Goal: Information Seeking & Learning: Learn about a topic

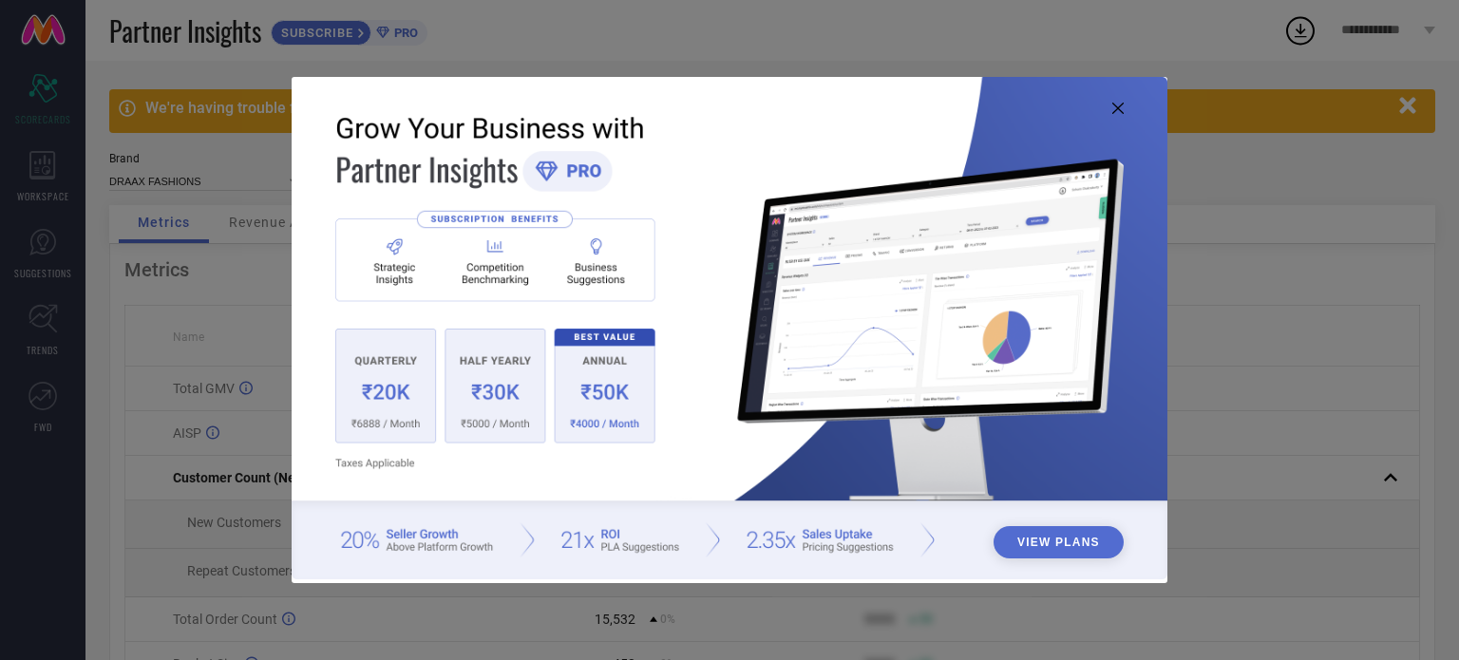
click at [1077, 540] on button "View Plans" at bounding box center [1059, 542] width 130 height 32
click at [1118, 109] on icon at bounding box center [1118, 108] width 11 height 11
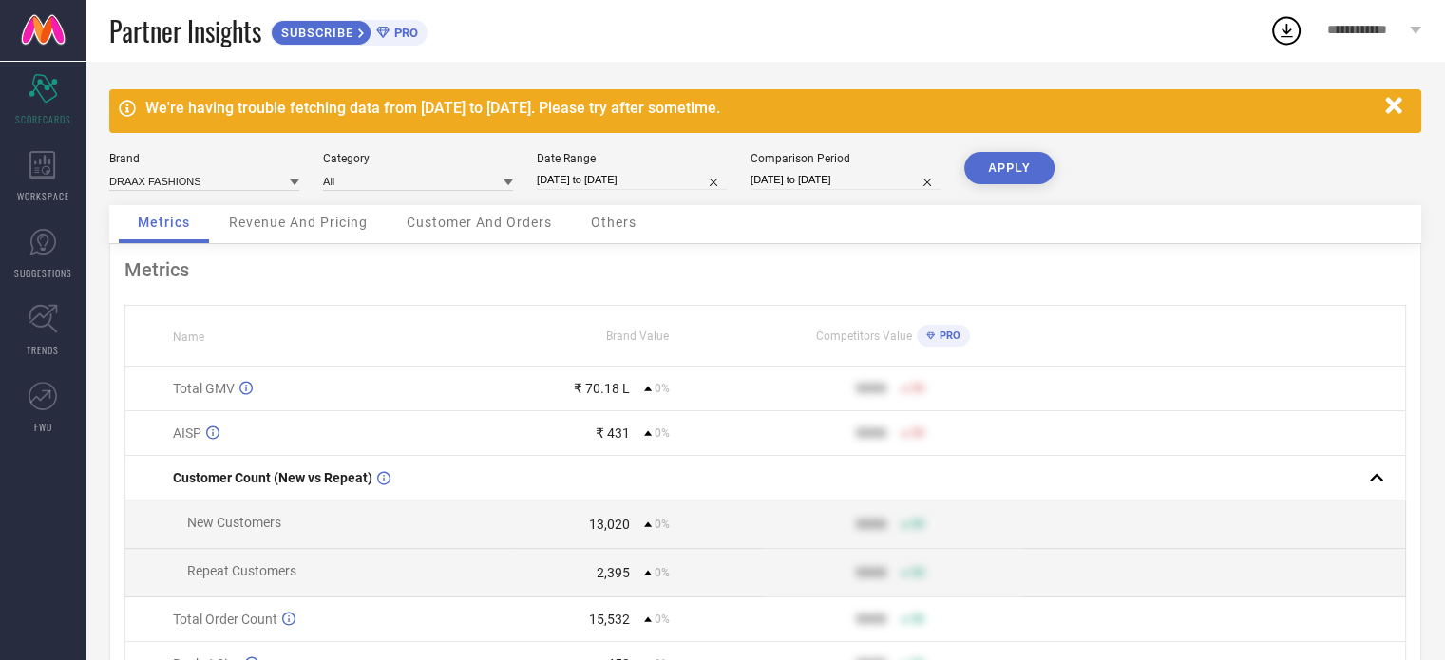
click at [1302, 411] on td at bounding box center [1213, 389] width 384 height 45
click at [34, 98] on icon "Scorecard" at bounding box center [43, 88] width 29 height 29
click at [50, 174] on icon at bounding box center [42, 165] width 27 height 29
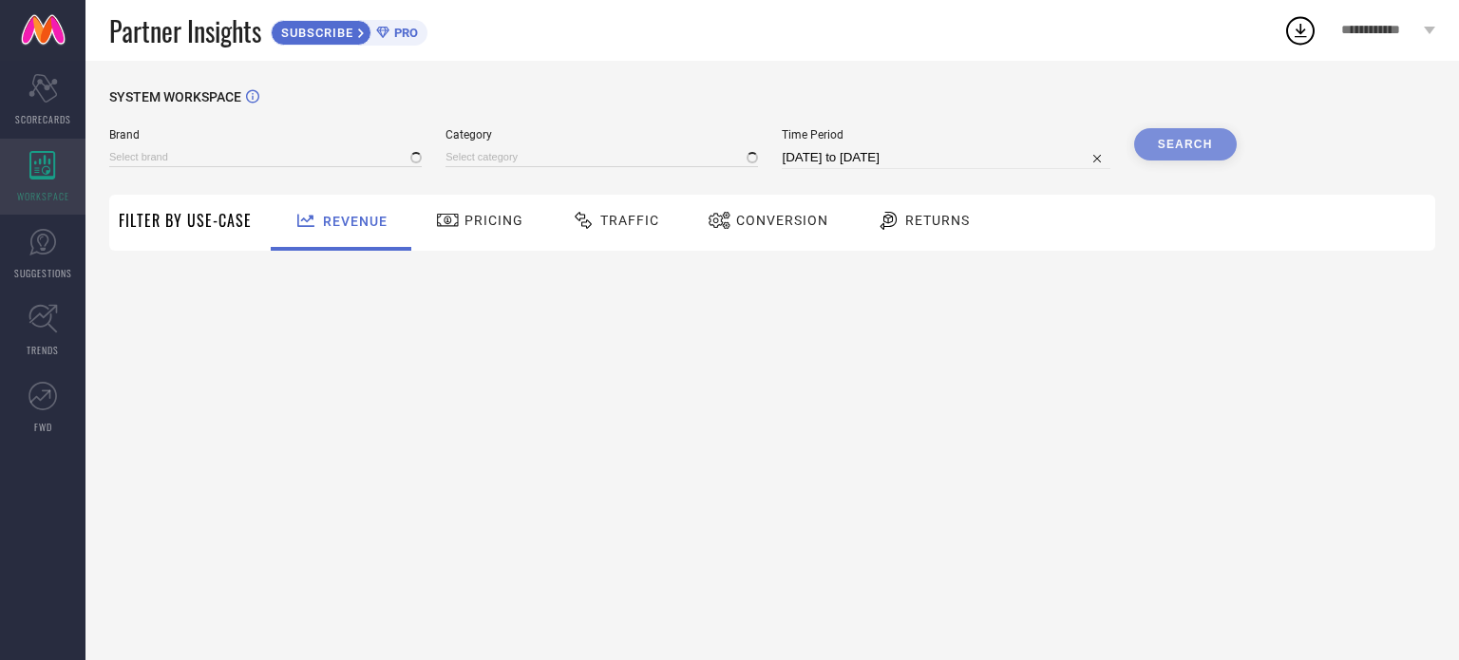
type input "DRAAX FASHIONS"
type input "All"
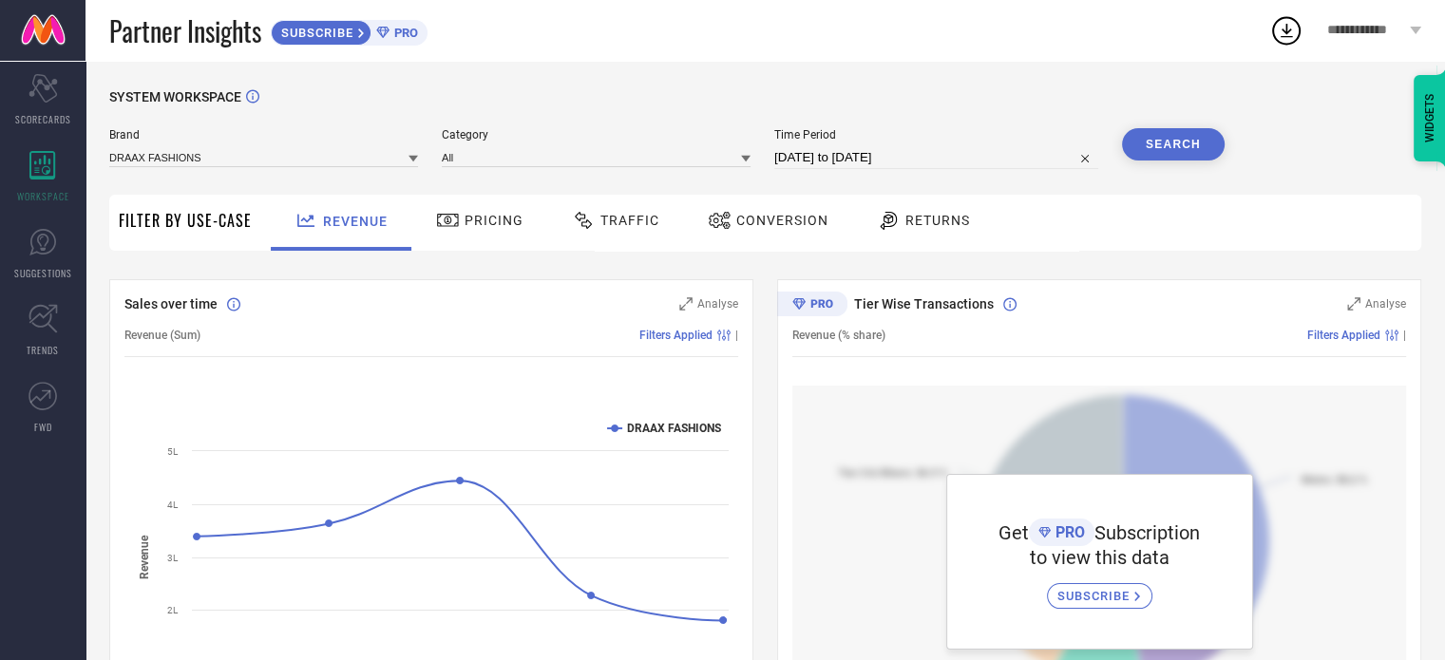
click at [962, 63] on div "SYSTEM WORKSPACE Brand DRAAX FASHIONS Category All Time Period [DATE] to [DATE]…" at bounding box center [766, 671] width 1360 height 1221
click at [505, 215] on span "Pricing" at bounding box center [494, 220] width 59 height 15
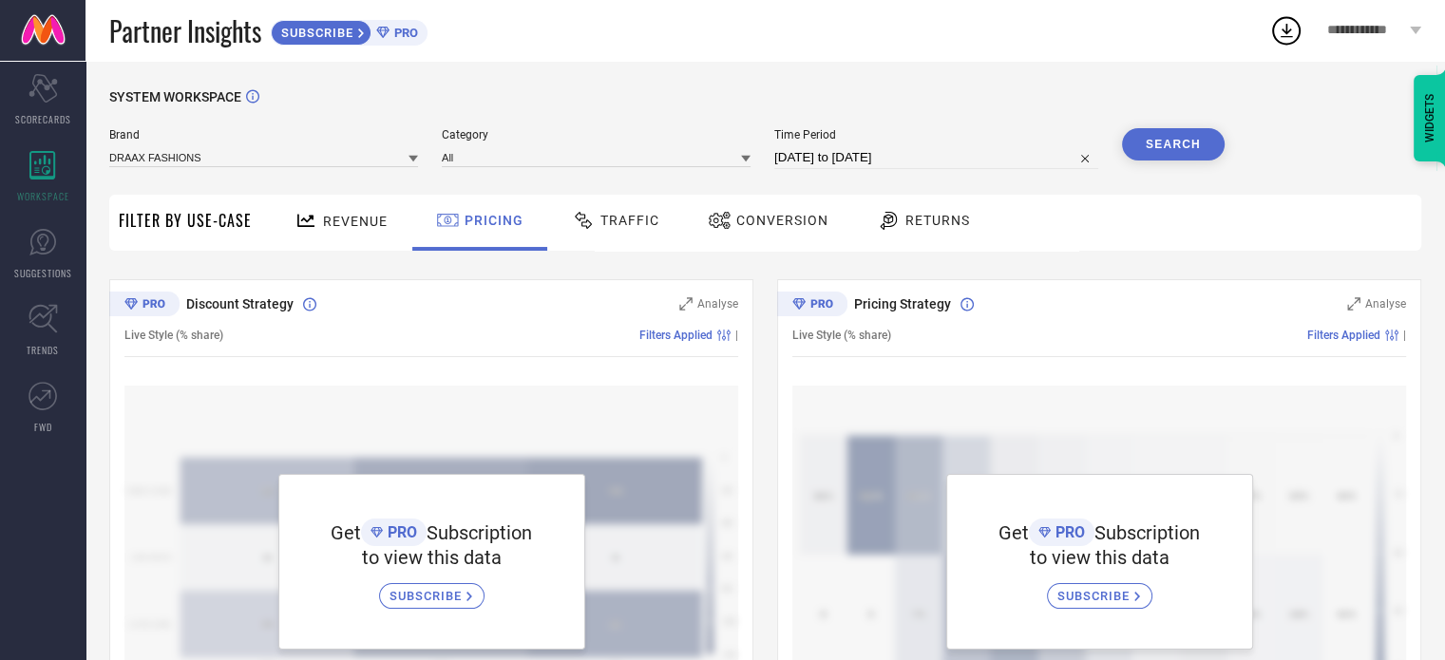
click at [1021, 101] on div "SYSTEM WORKSPACE" at bounding box center [765, 108] width 1312 height 39
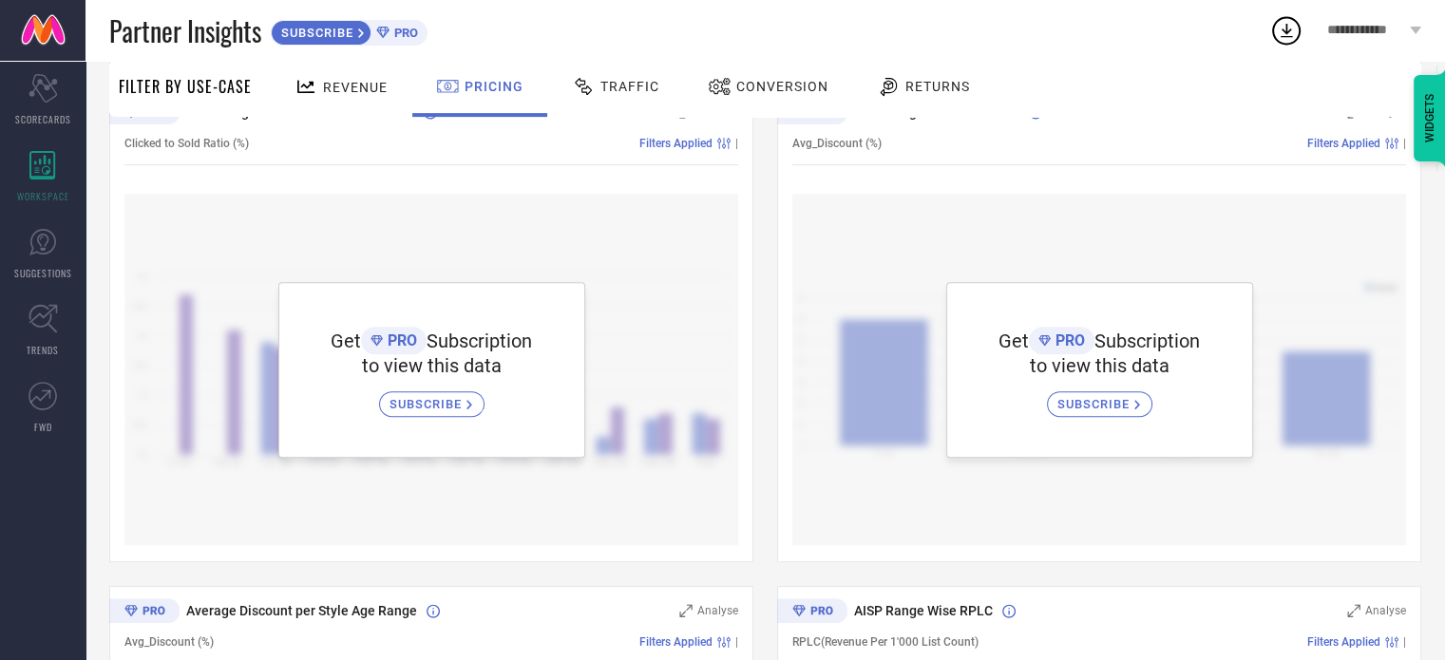
scroll to position [722, 0]
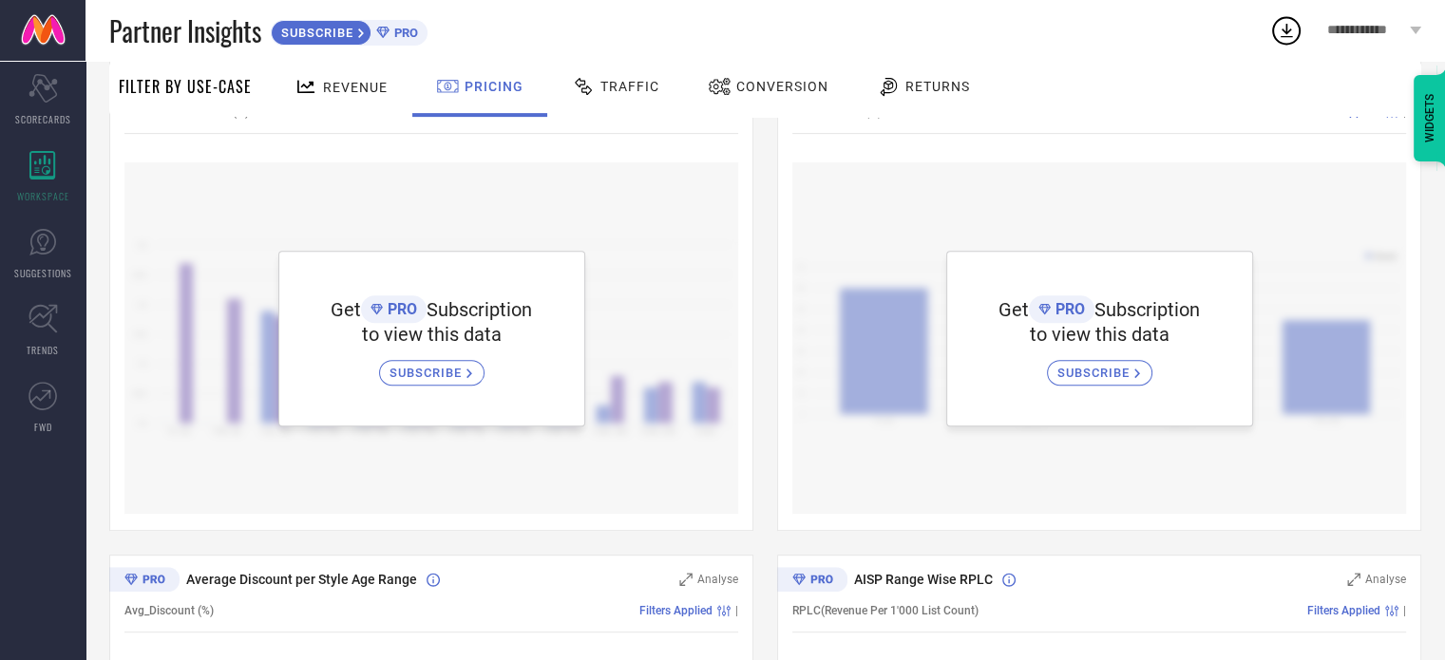
click at [644, 86] on span "Traffic" at bounding box center [630, 86] width 59 height 15
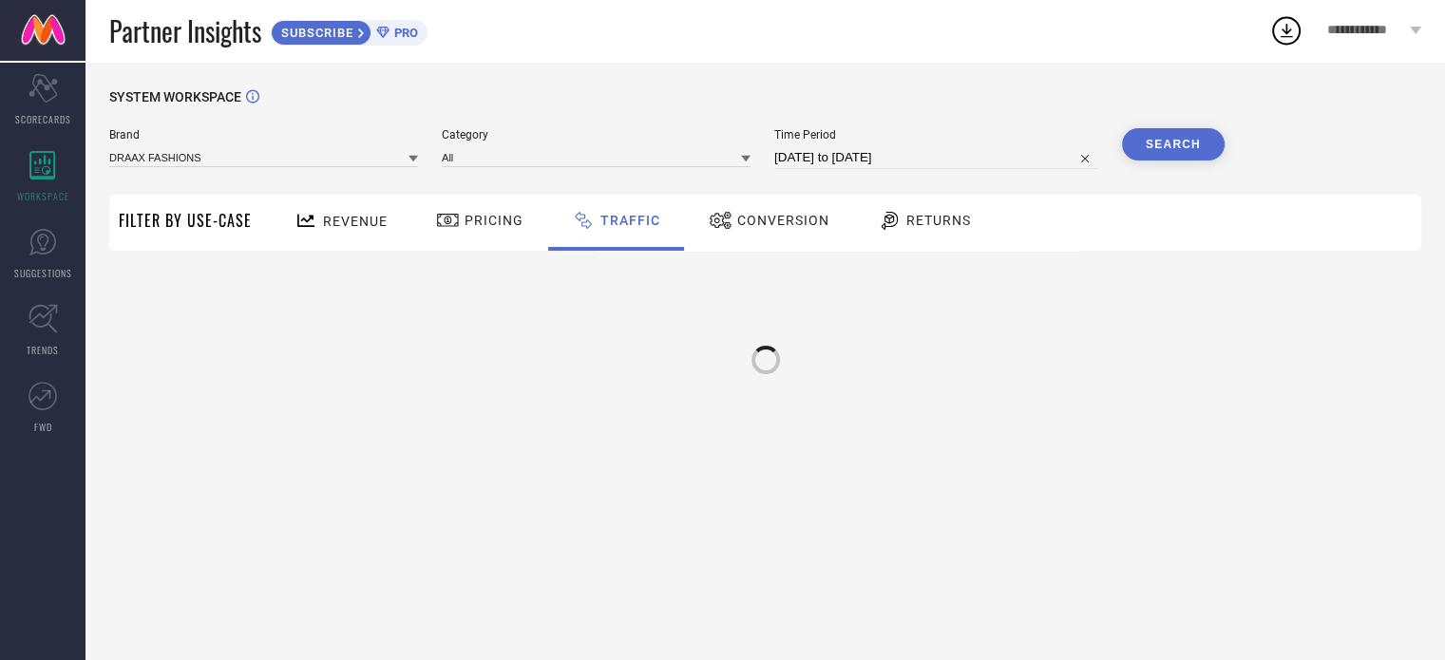
scroll to position [0, 0]
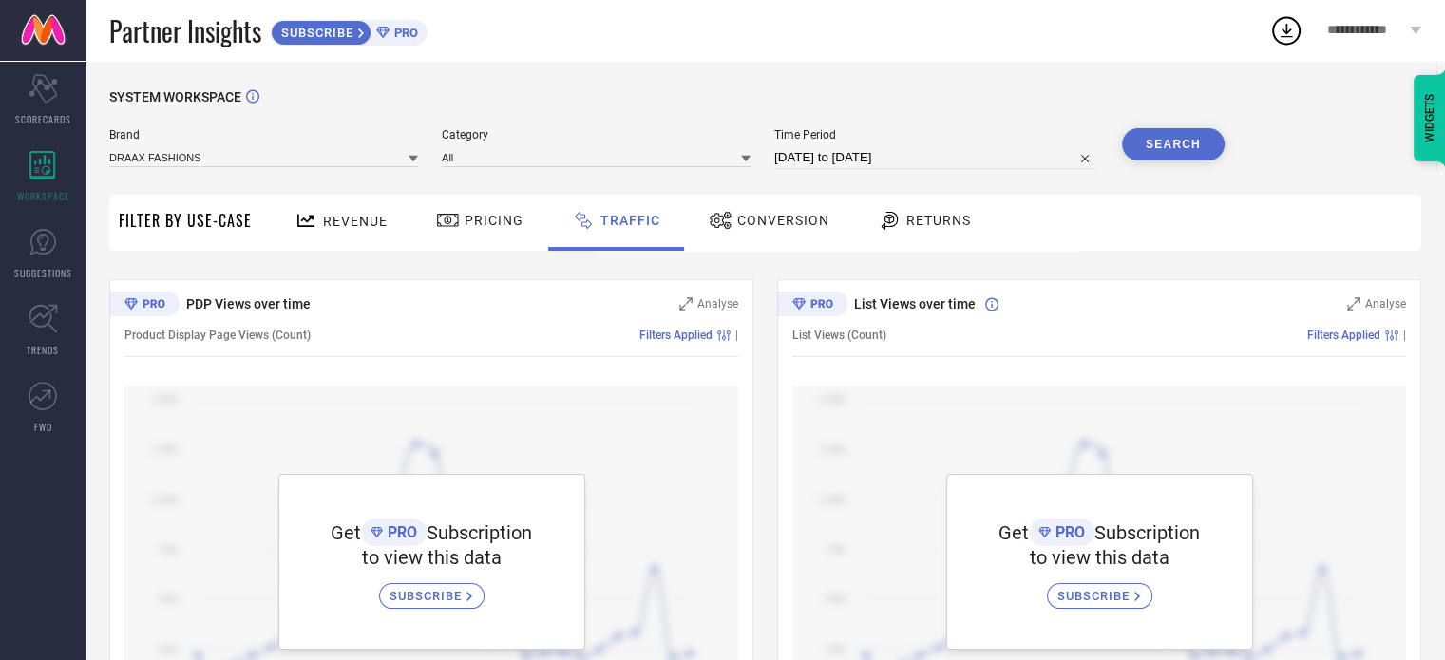
click at [802, 216] on span "Conversion" at bounding box center [783, 220] width 92 height 15
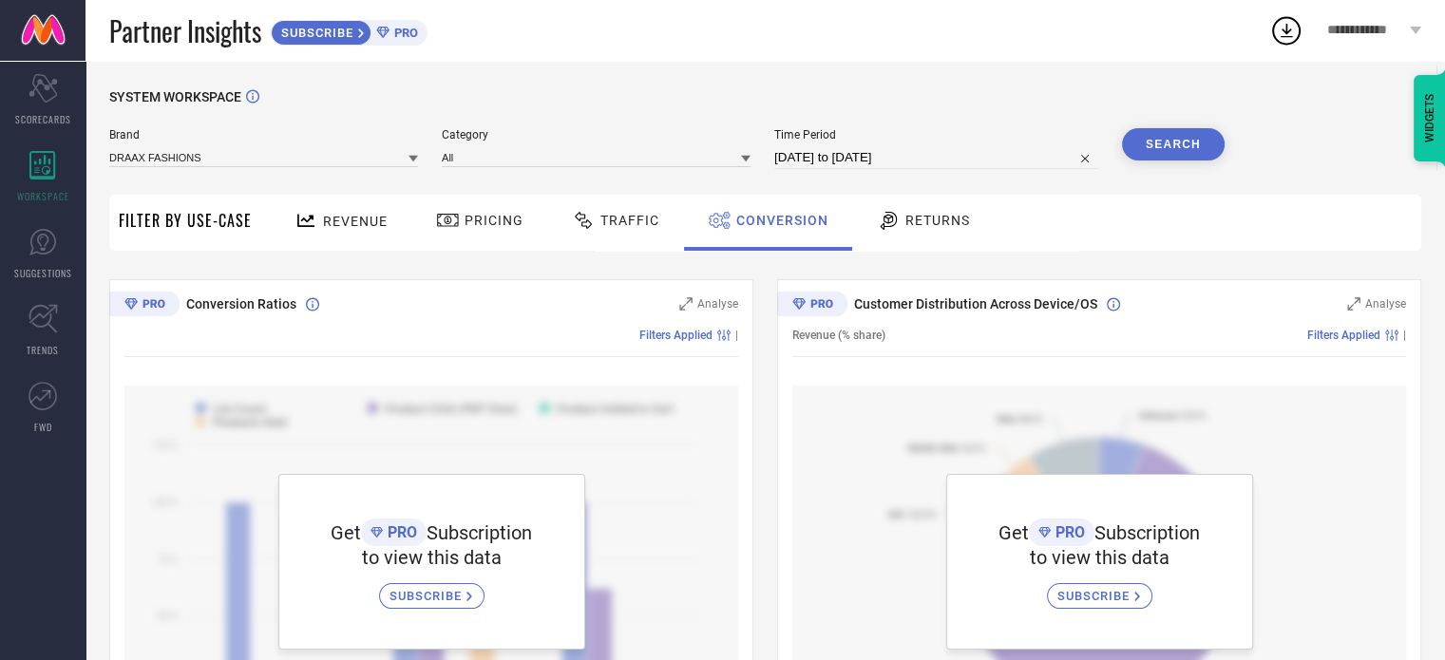
click at [917, 225] on span "Returns" at bounding box center [938, 220] width 65 height 15
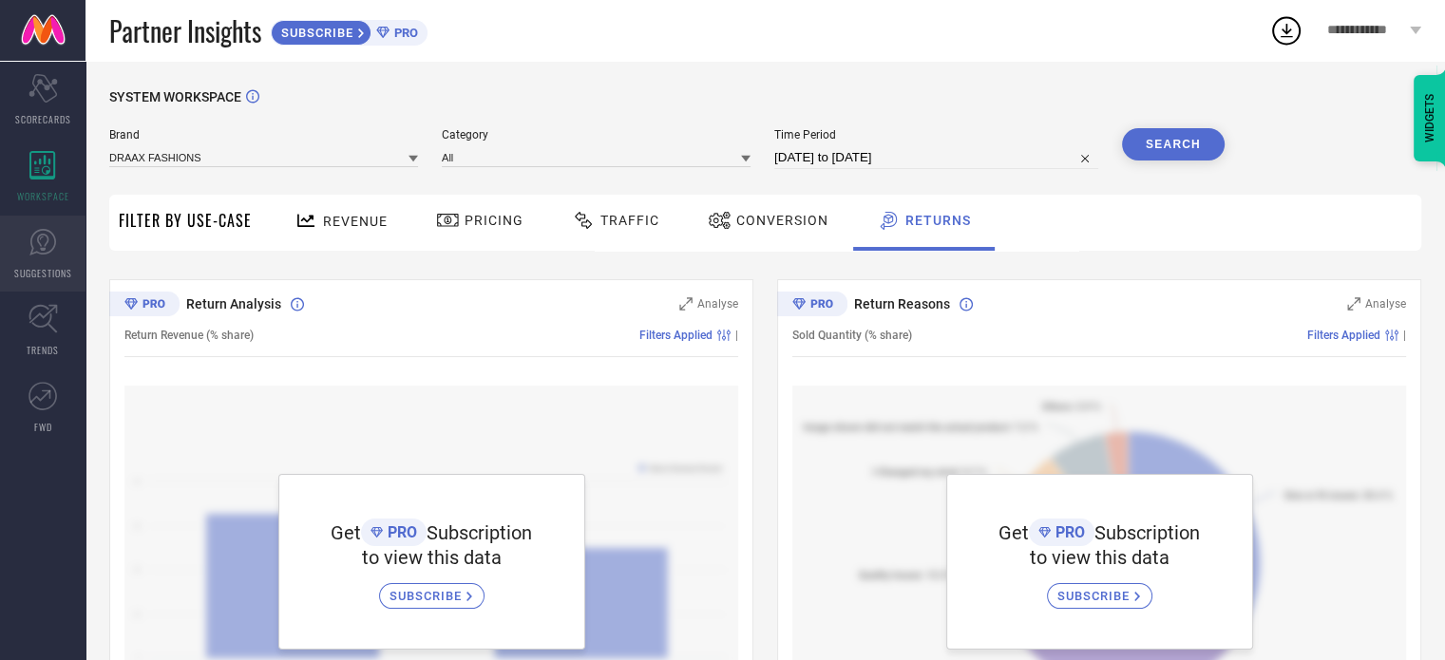
click at [34, 264] on link "SUGGESTIONS" at bounding box center [43, 254] width 86 height 76
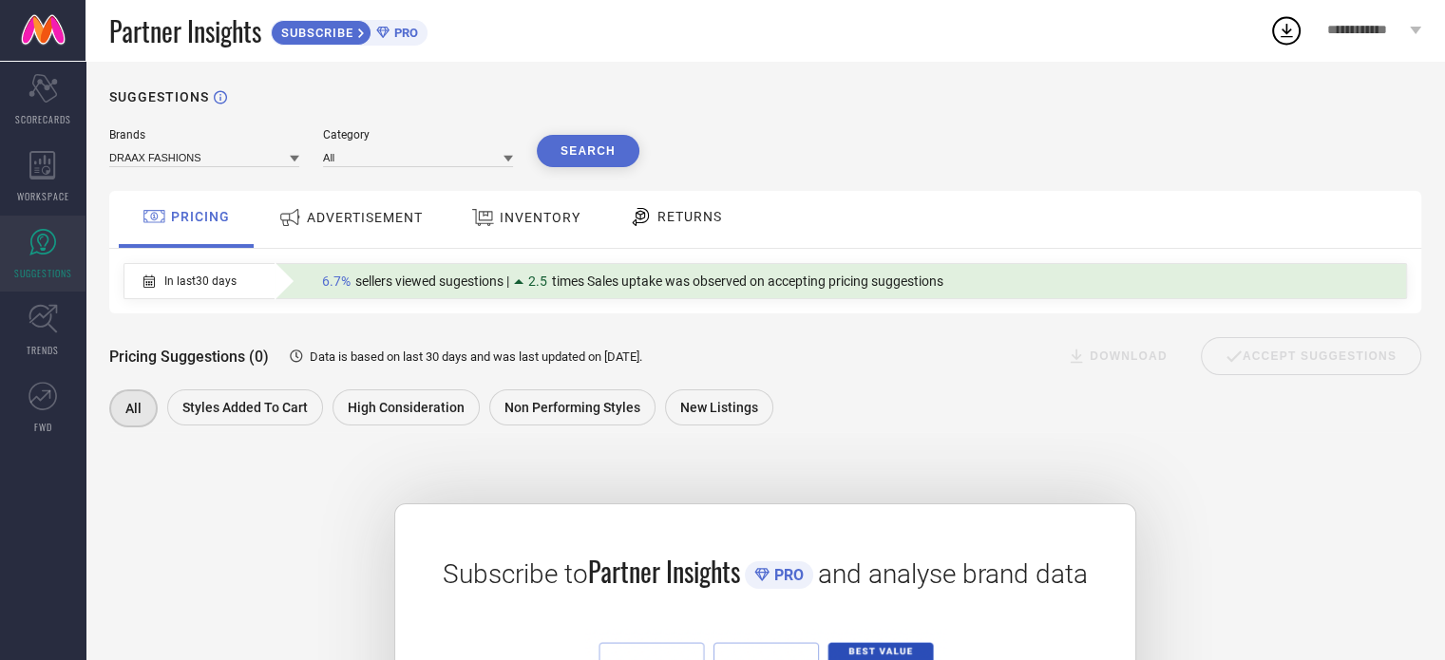
click at [1038, 170] on div "Brands DRAAX FASHIONS Category All Search PRICING ADVERTISEMENT INVENTORY RETUR…" at bounding box center [765, 516] width 1312 height 776
click at [39, 332] on icon at bounding box center [43, 318] width 29 height 29
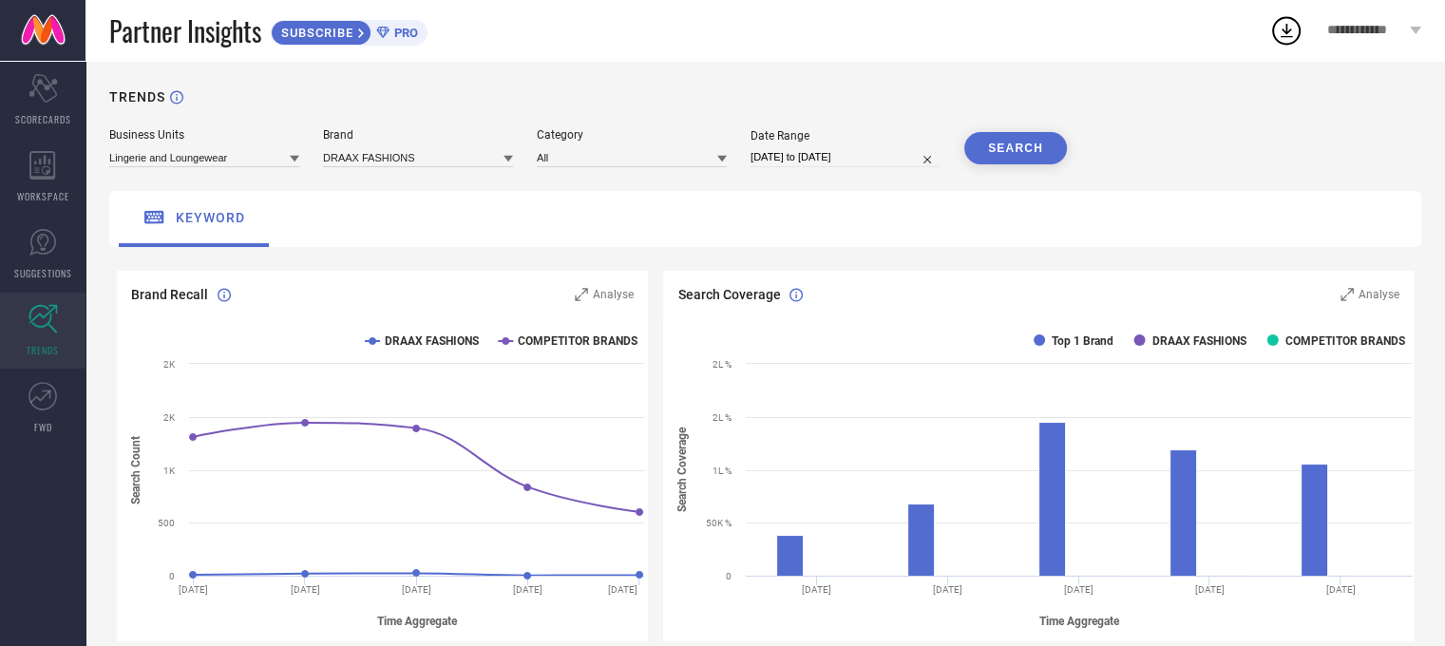
click at [1216, 151] on div "Business Units Lingerie and Loungewear Brand DRAAX FASHIONS Category All Date R…" at bounding box center [765, 147] width 1312 height 39
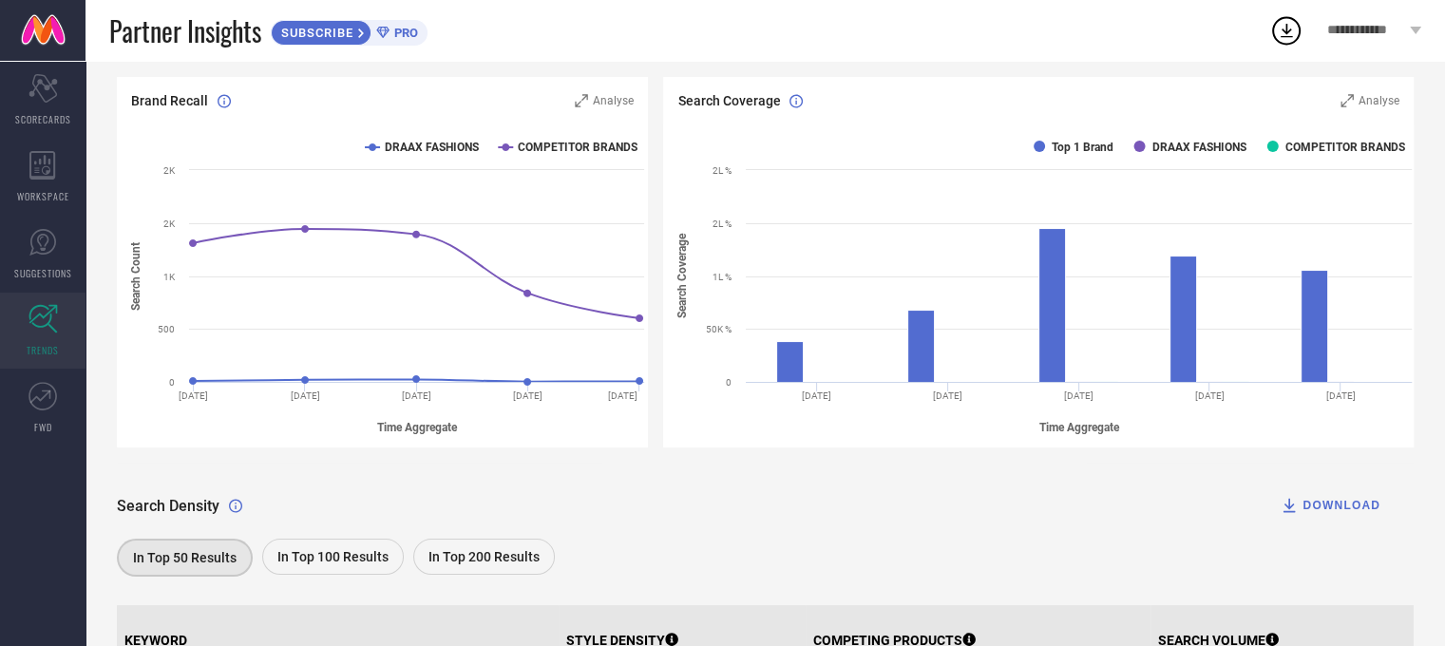
scroll to position [131, 0]
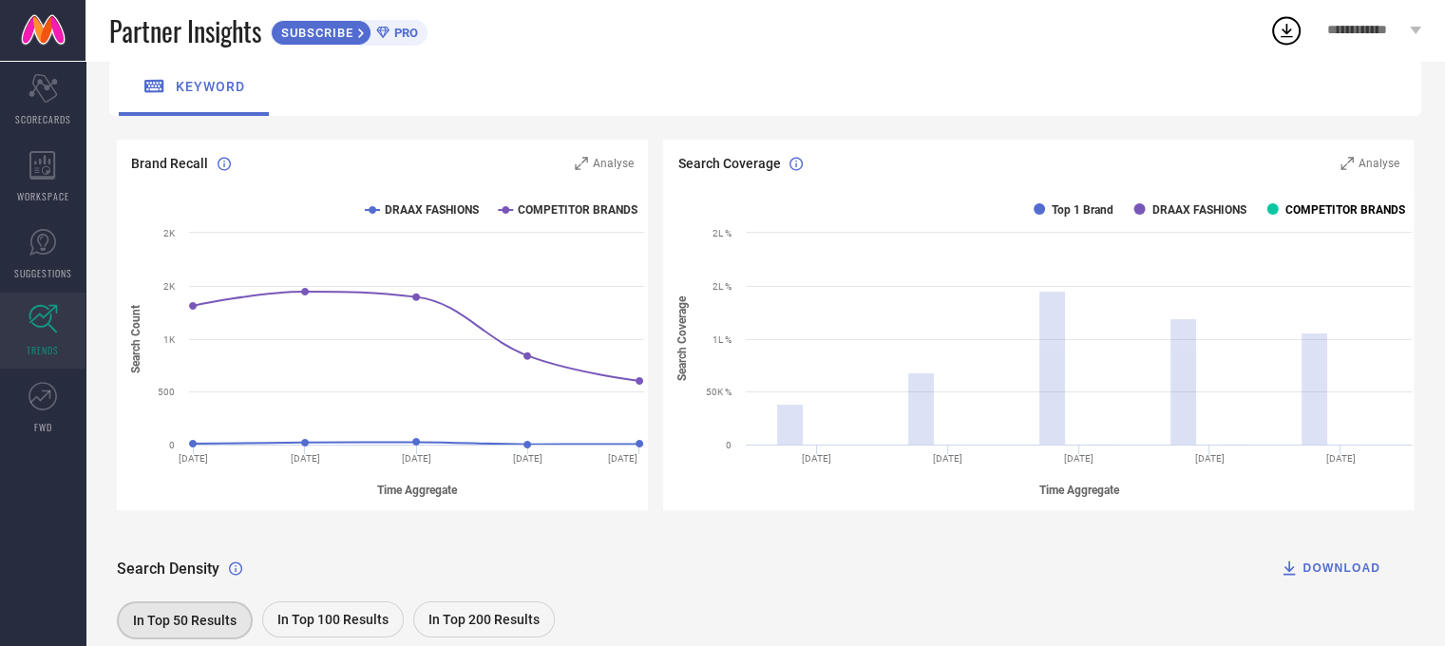
click at [1329, 212] on text "COMPETITOR BRANDS" at bounding box center [1346, 209] width 120 height 13
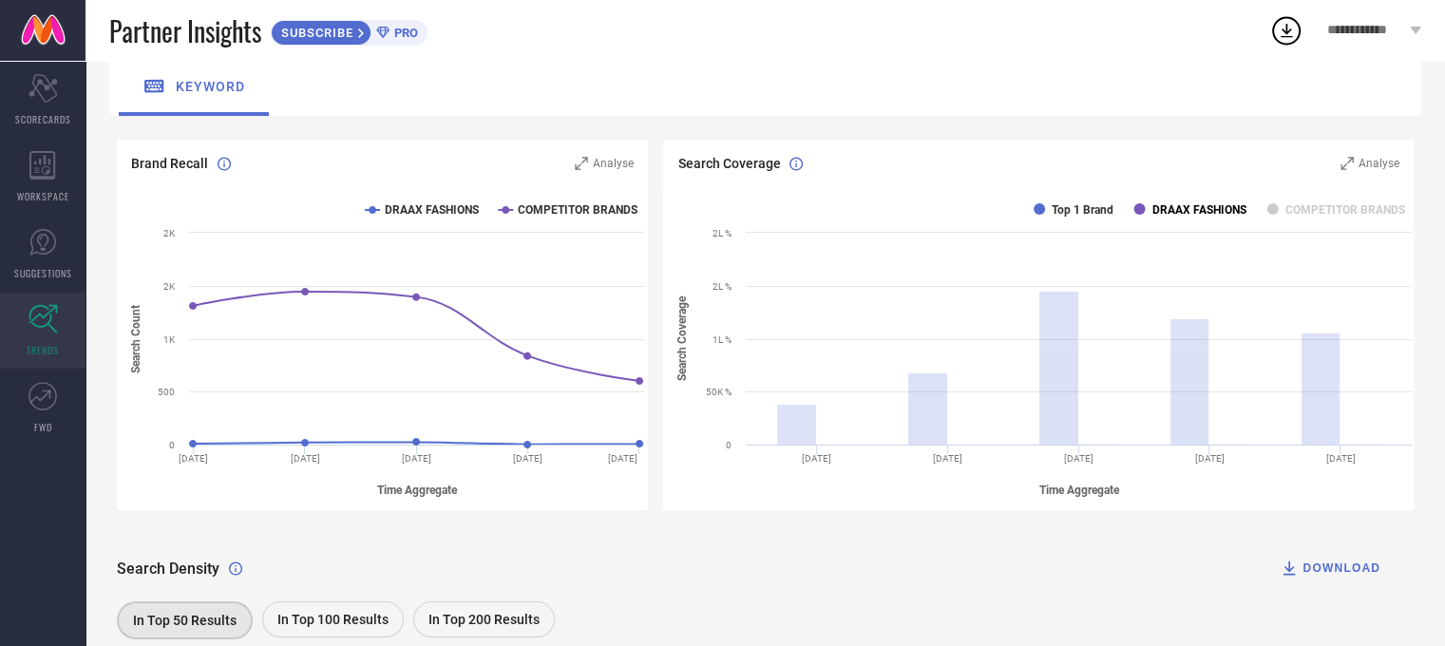
click at [1230, 214] on text "DRAAX FASHIONS" at bounding box center [1200, 209] width 94 height 13
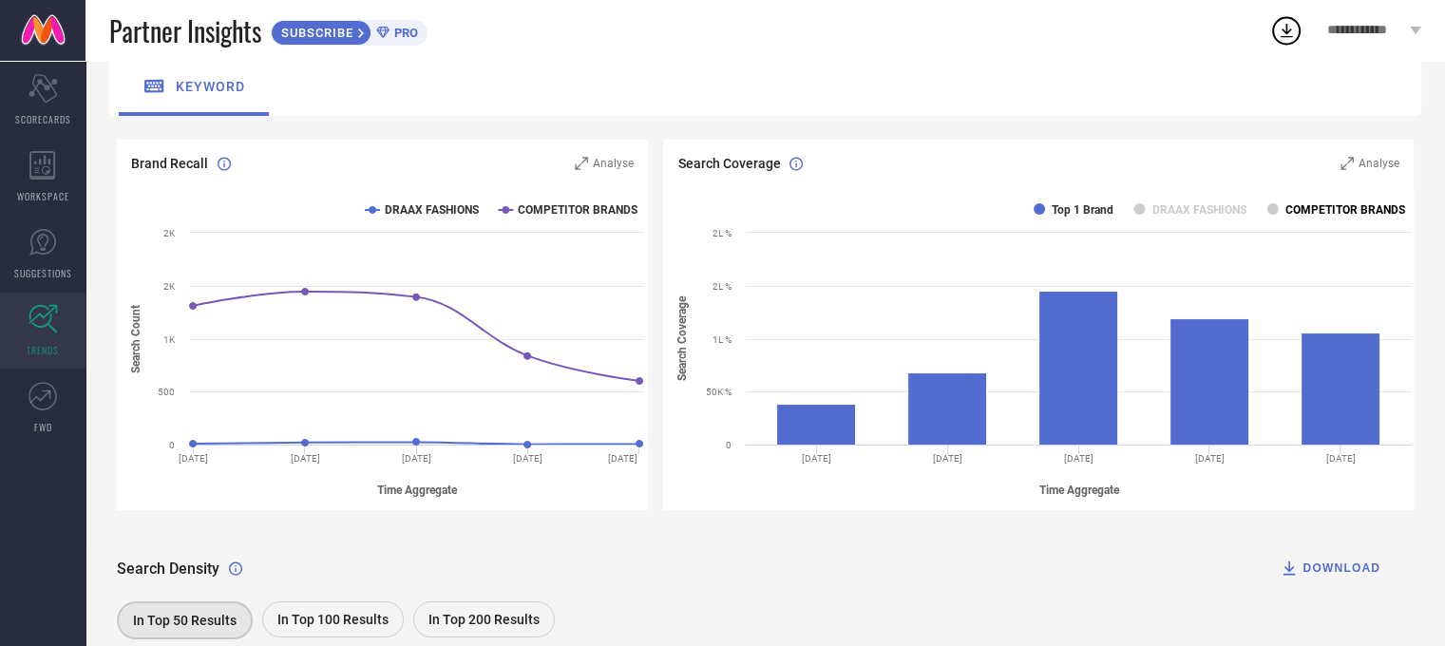
click at [1311, 216] on text "COMPETITOR BRANDS" at bounding box center [1346, 209] width 120 height 13
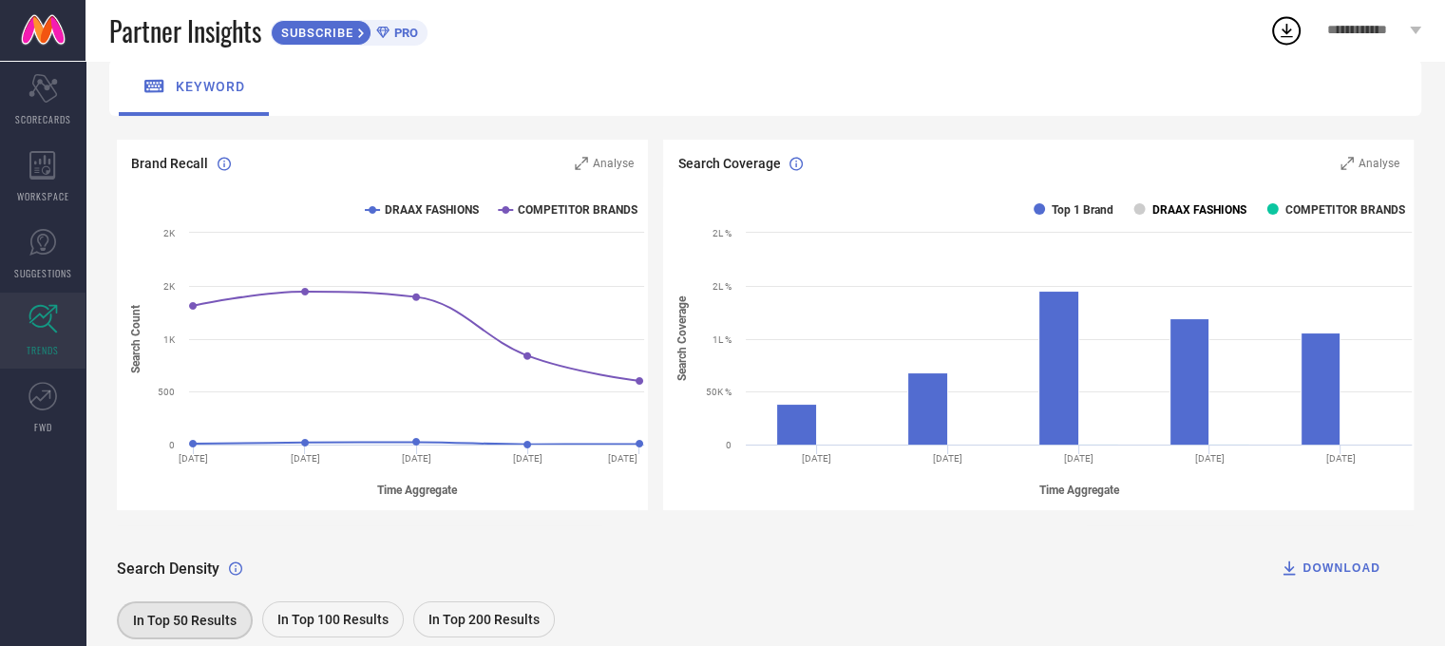
click at [1209, 212] on text "DRAAX FASHIONS" at bounding box center [1200, 209] width 94 height 13
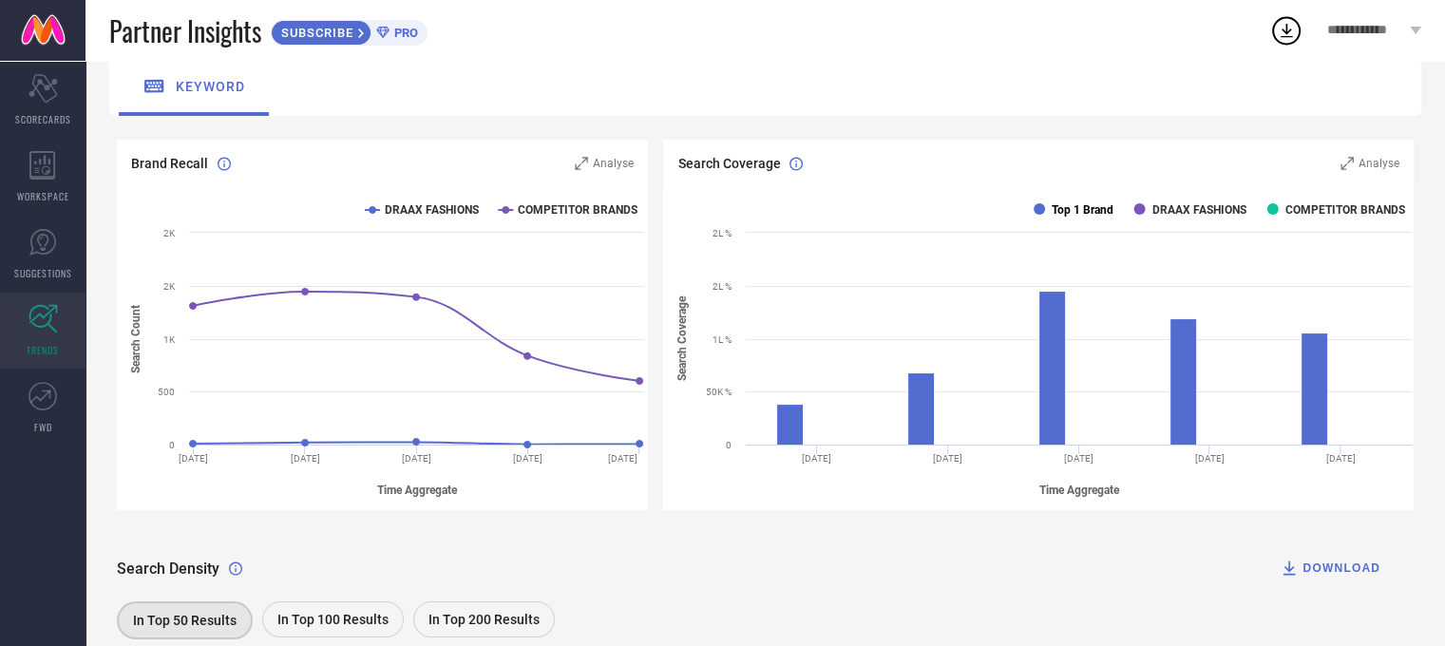
click at [1086, 206] on text "Top 1 Brand" at bounding box center [1083, 209] width 62 height 13
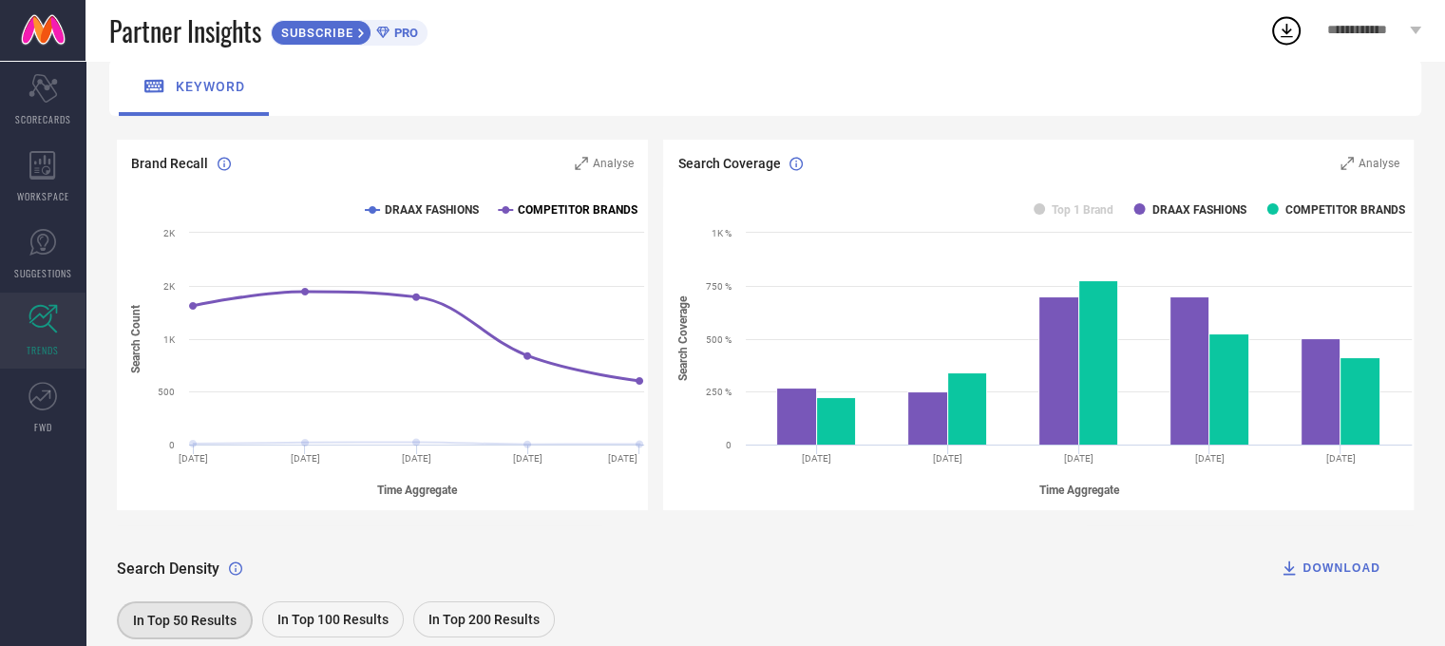
click at [574, 205] on text "COMPETITOR BRANDS" at bounding box center [578, 209] width 120 height 13
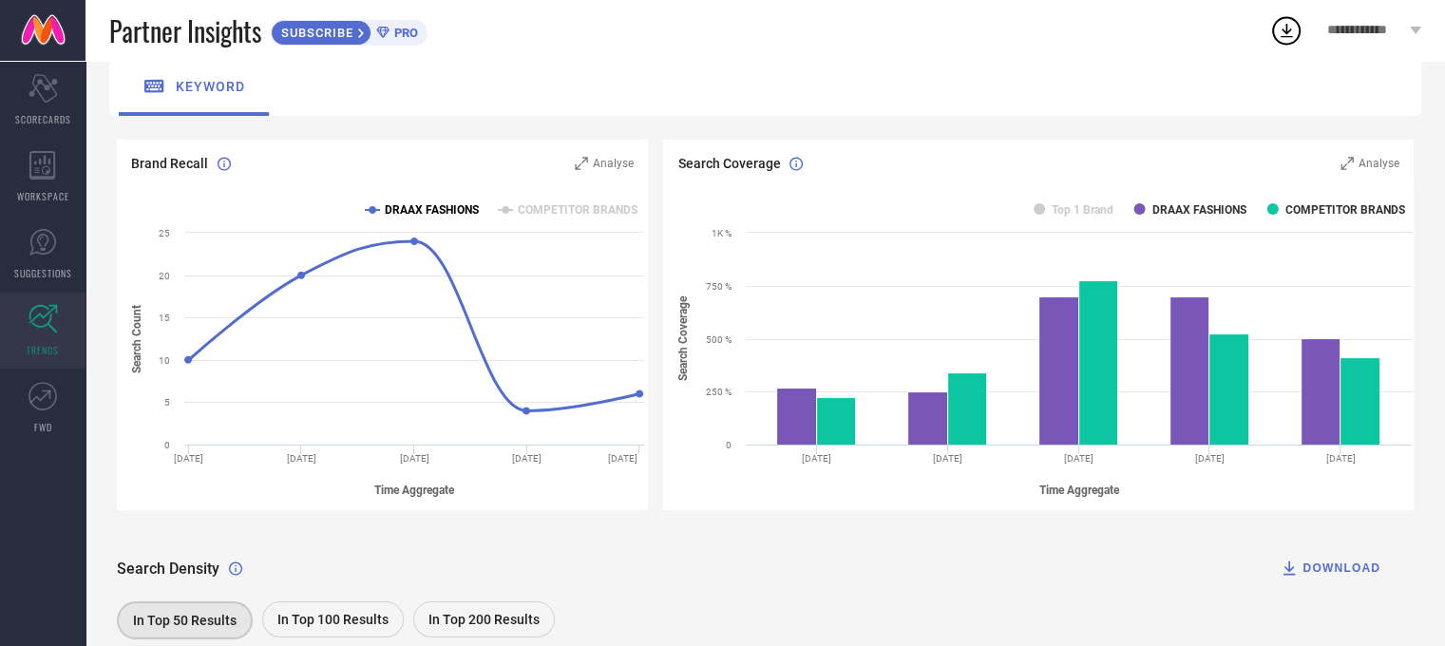
click at [444, 204] on text "DRAAX FASHIONS" at bounding box center [432, 209] width 94 height 13
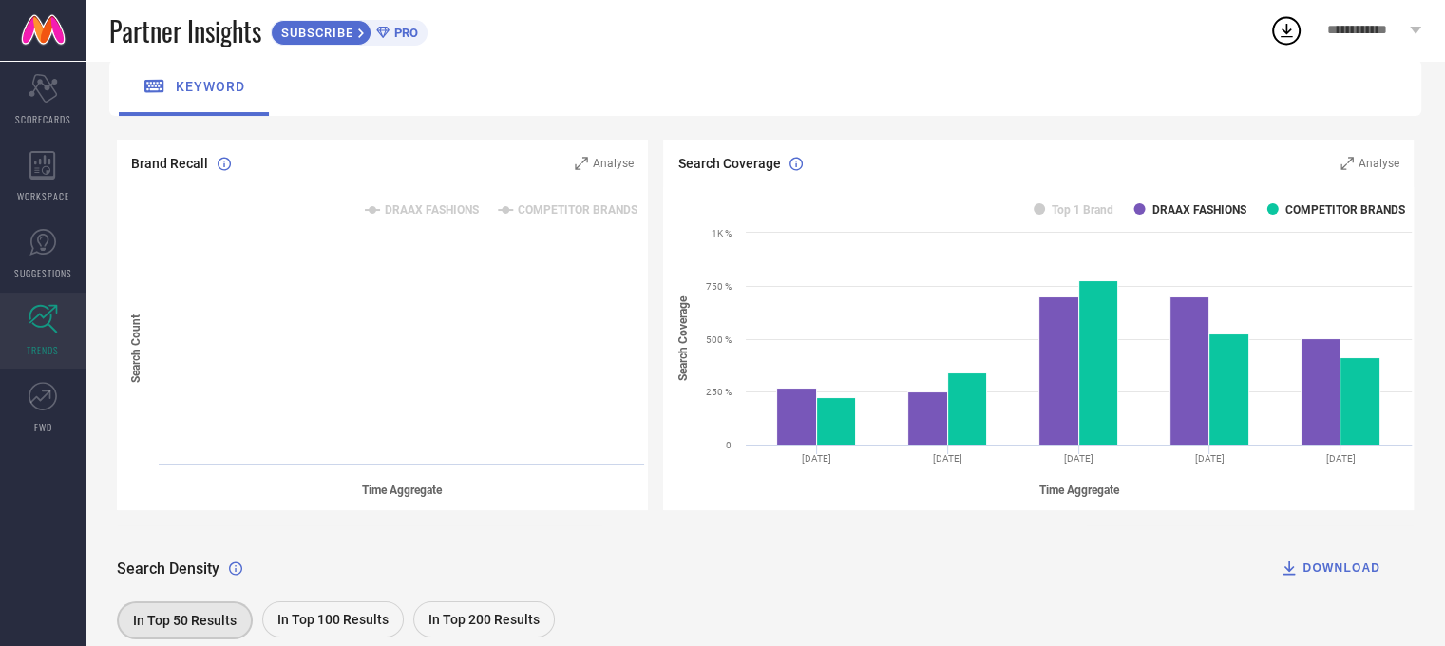
click at [444, 205] on text "DRAAX FASHIONS" at bounding box center [432, 209] width 94 height 13
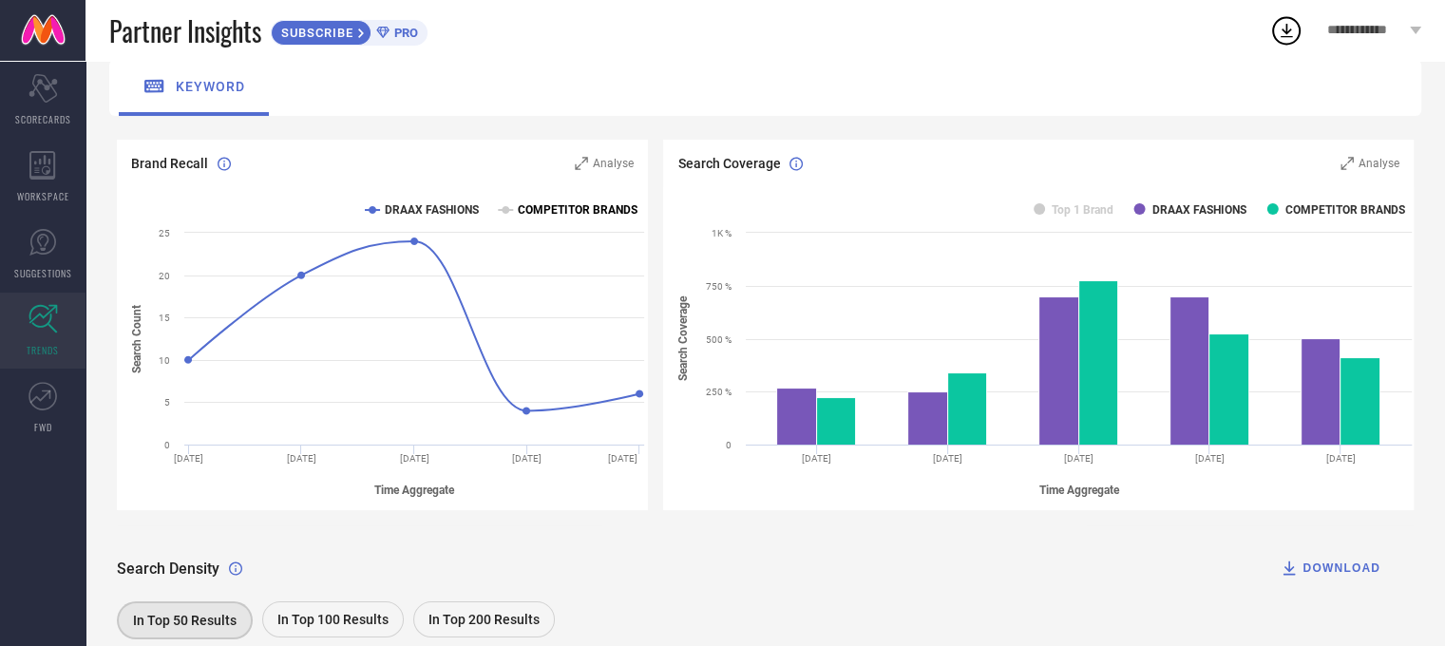
click at [540, 215] on text "COMPETITOR BRANDS" at bounding box center [578, 209] width 120 height 13
